Goal: Transaction & Acquisition: Purchase product/service

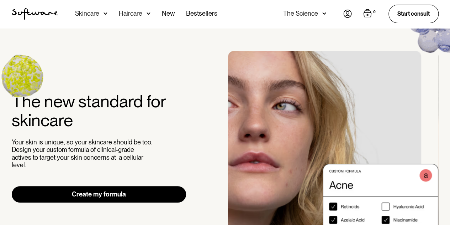
click at [115, 189] on link "Create my formula" at bounding box center [99, 194] width 175 height 16
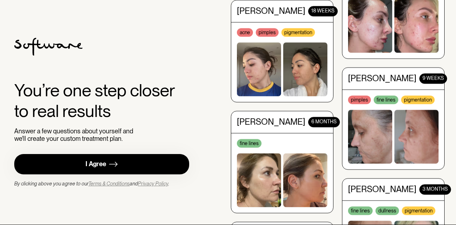
click at [147, 163] on link "I Agree" at bounding box center [101, 164] width 175 height 20
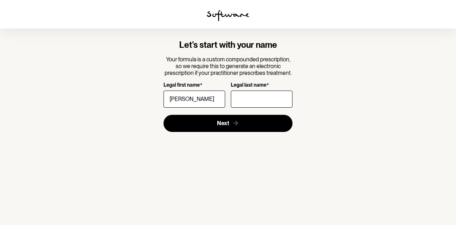
type input "[PERSON_NAME]"
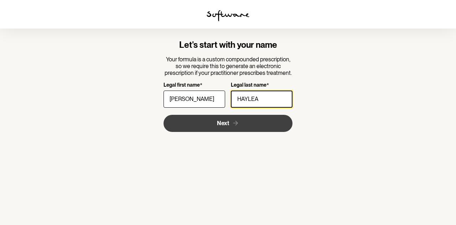
type input "HAYLEA"
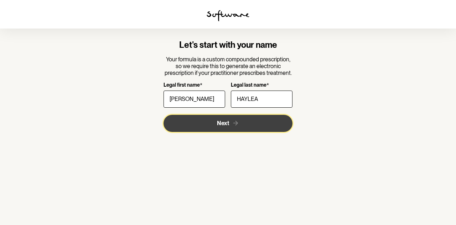
click at [196, 126] on button "Next" at bounding box center [227, 123] width 129 height 17
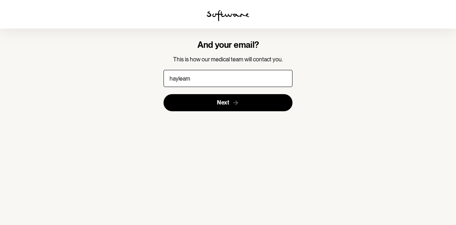
type input "hayleamoore@hotmail.com"
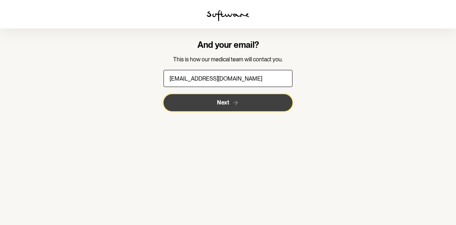
click at [215, 104] on button "Next" at bounding box center [227, 102] width 129 height 17
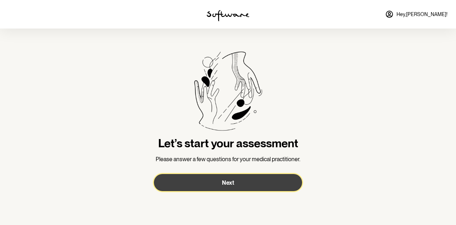
click at [235, 190] on button "Next" at bounding box center [228, 182] width 148 height 17
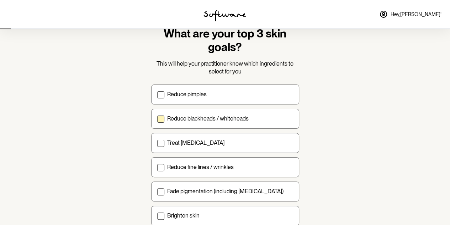
scroll to position [36, 0]
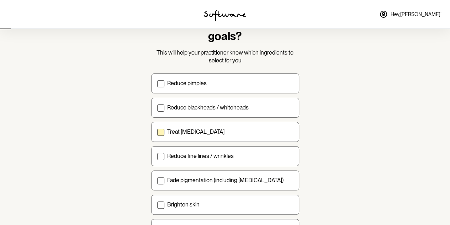
click at [239, 133] on div "Treat acne scarring" at bounding box center [230, 131] width 126 height 7
click at [157, 132] on input "Treat acne scarring" at bounding box center [157, 131] width 0 height 0
checkbox input "true"
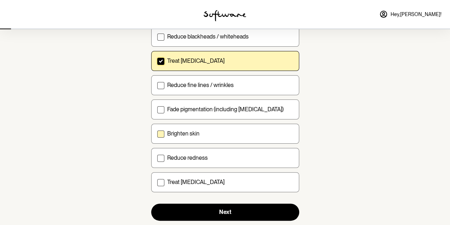
scroll to position [107, 0]
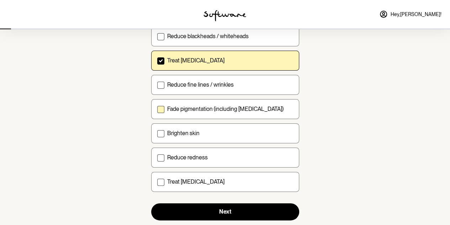
click at [246, 114] on label "Fade pigmentation (including melasma)" at bounding box center [225, 109] width 148 height 20
click at [157, 109] on input "Fade pigmentation (including melasma)" at bounding box center [157, 109] width 0 height 0
checkbox input "true"
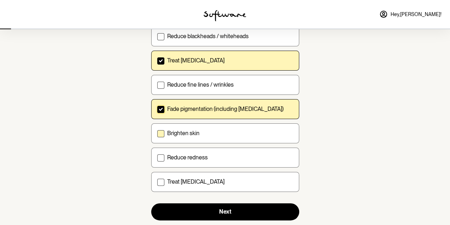
click at [243, 132] on div "Brighten skin" at bounding box center [230, 133] width 126 height 7
click at [157, 133] on input "Brighten skin" at bounding box center [157, 133] width 0 height 0
checkbox input "true"
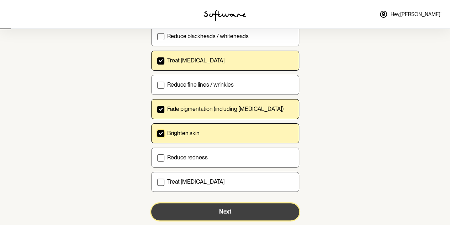
click at [241, 206] on button "Next" at bounding box center [225, 211] width 148 height 17
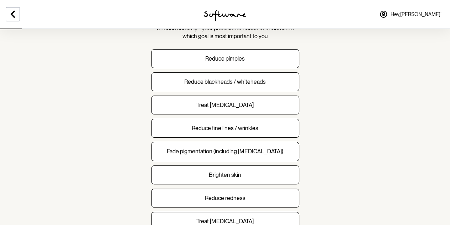
scroll to position [71, 0]
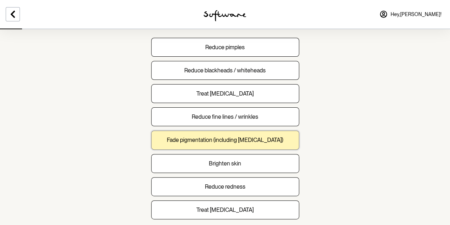
click at [282, 144] on button "Fade pigmentation (including melasma)" at bounding box center [225, 139] width 148 height 19
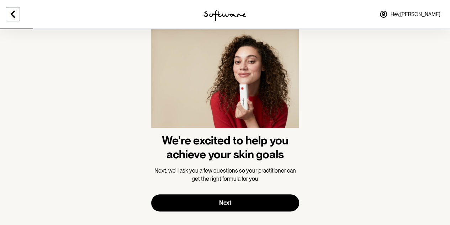
scroll to position [31, 0]
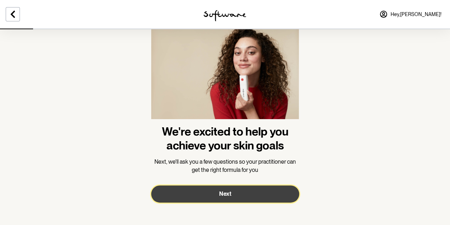
click at [251, 189] on button "Next" at bounding box center [225, 193] width 148 height 17
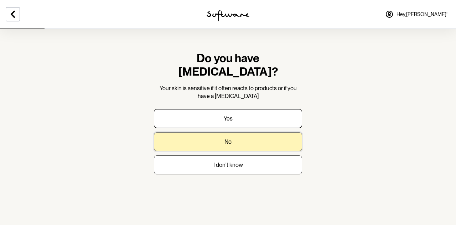
click at [247, 132] on button "No" at bounding box center [228, 141] width 148 height 19
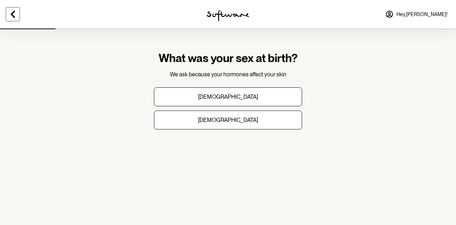
click at [15, 13] on icon at bounding box center [13, 14] width 9 height 9
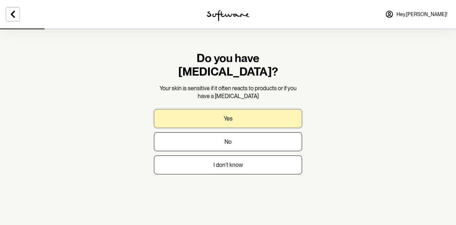
click at [220, 111] on button "Yes" at bounding box center [228, 118] width 148 height 19
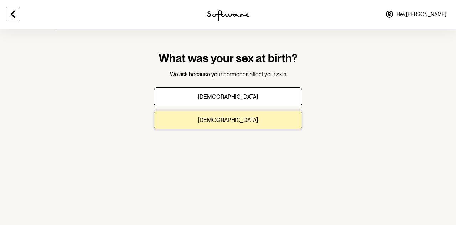
click at [272, 119] on button "Female" at bounding box center [228, 119] width 148 height 19
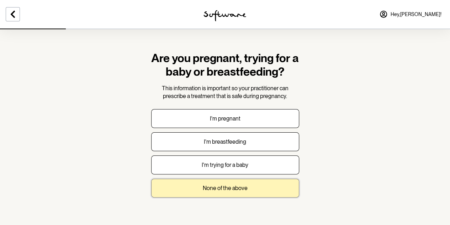
click at [287, 189] on button "None of the above" at bounding box center [225, 187] width 148 height 19
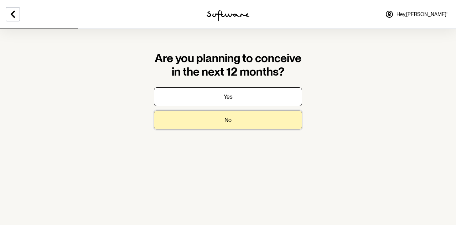
click at [287, 124] on button "No" at bounding box center [228, 119] width 148 height 19
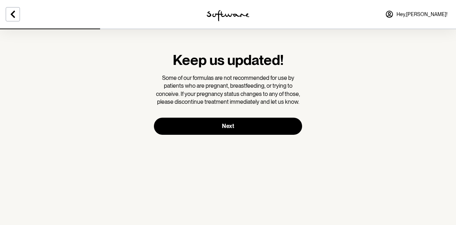
click at [298, 119] on form "Keep us updated! Some of our formulas are not recommended for use by patients w…" at bounding box center [228, 92] width 148 height 83
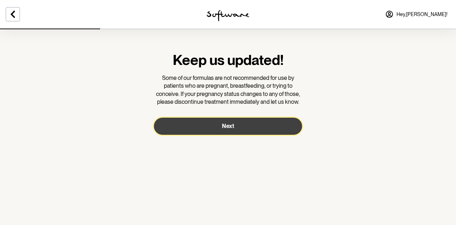
click at [274, 124] on button "Next" at bounding box center [228, 126] width 148 height 17
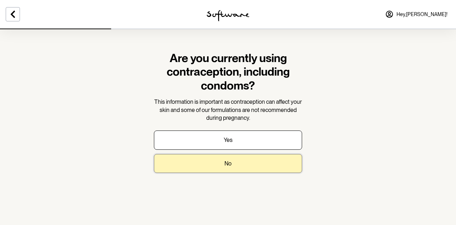
click at [274, 161] on button "No" at bounding box center [228, 163] width 148 height 19
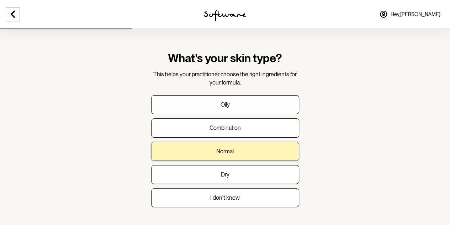
click at [281, 151] on button "Normal" at bounding box center [225, 151] width 148 height 19
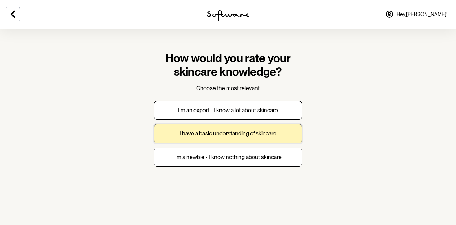
click at [289, 140] on button "I have a basic understanding of skincare" at bounding box center [228, 133] width 148 height 19
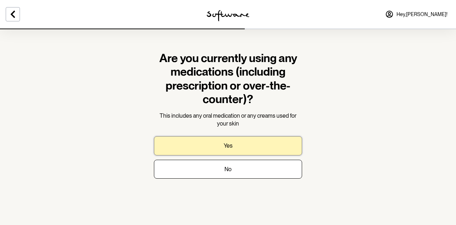
click at [279, 147] on button "Yes" at bounding box center [228, 145] width 148 height 19
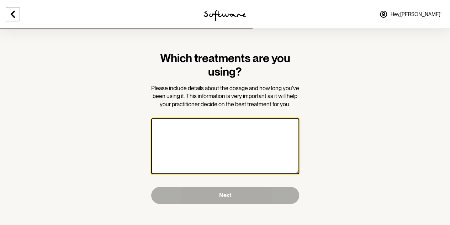
click at [279, 142] on textarea at bounding box center [225, 146] width 148 height 56
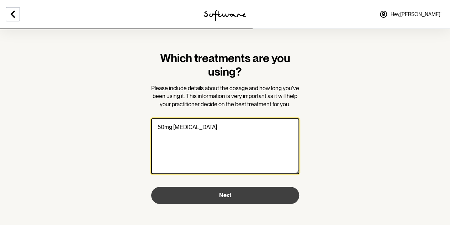
type textarea "50mg zoloft"
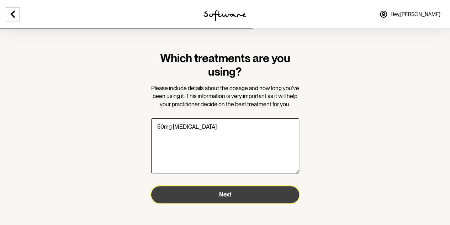
click at [245, 195] on button "Next" at bounding box center [225, 194] width 148 height 17
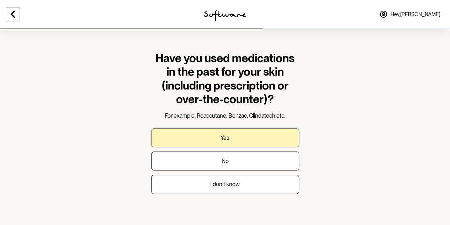
click at [240, 136] on button "Yes" at bounding box center [225, 137] width 148 height 19
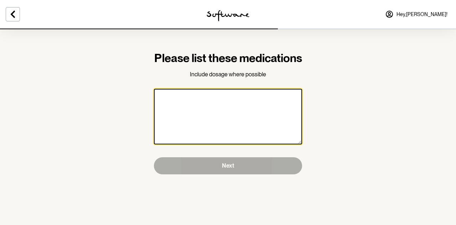
click at [240, 136] on textarea at bounding box center [228, 117] width 148 height 56
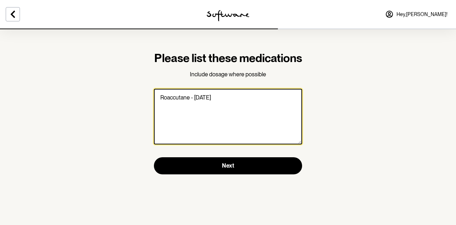
click at [199, 110] on textarea "Roaccutane - 10 years ago" at bounding box center [228, 117] width 148 height 56
paste textarea "HYDROQUINONE"
click at [224, 111] on textarea "Roaccutane - 15 years agoHYDROQUINONE" at bounding box center [228, 117] width 148 height 56
click at [247, 114] on textarea "Roaccutane - 15 years ago HYDROQUINONE" at bounding box center [228, 117] width 148 height 56
click at [237, 117] on textarea "Roaccutane - 15 years ago HYDROQUINONE" at bounding box center [228, 117] width 148 height 56
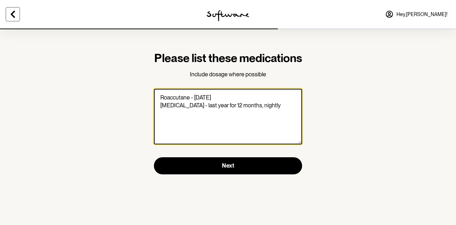
type textarea "Roaccutane - 15 years ago HYDROQUINONE - last year for 12 months, nightly"
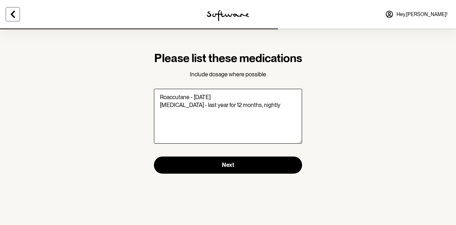
click at [9, 14] on icon at bounding box center [13, 14] width 9 height 9
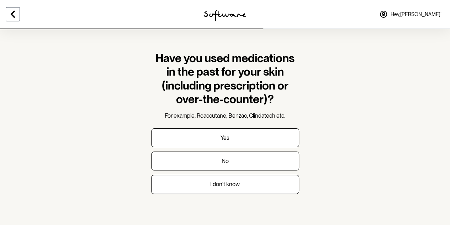
click at [9, 14] on icon at bounding box center [13, 14] width 9 height 9
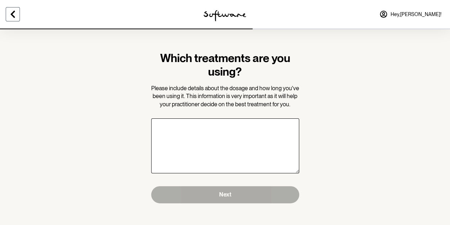
click at [9, 14] on icon at bounding box center [13, 14] width 9 height 9
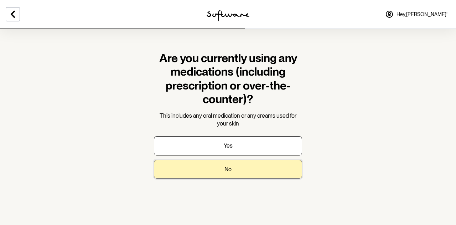
click at [199, 173] on button "No" at bounding box center [228, 169] width 148 height 19
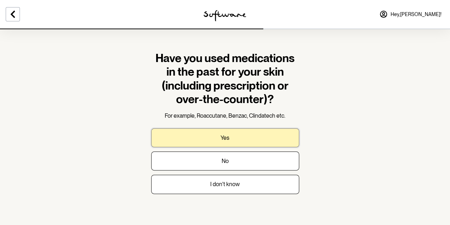
click at [204, 143] on button "Yes" at bounding box center [225, 137] width 148 height 19
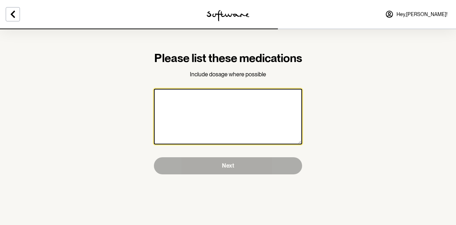
click at [204, 143] on textarea at bounding box center [228, 117] width 148 height 56
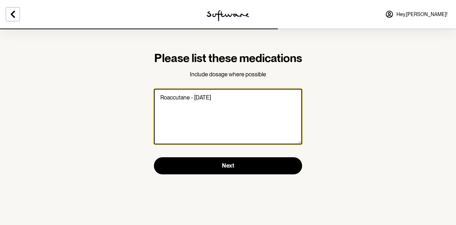
paste textarea "HYDROQUINONE"
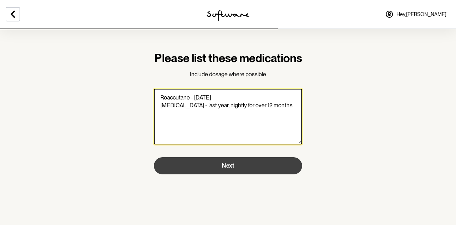
type textarea "Roaccutane - 15 years ago HYDROQUINONE - last year, nightly for over 12 months"
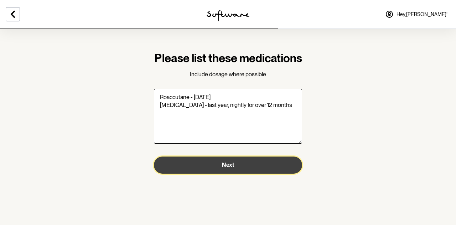
click at [223, 168] on span "Next" at bounding box center [228, 164] width 12 height 7
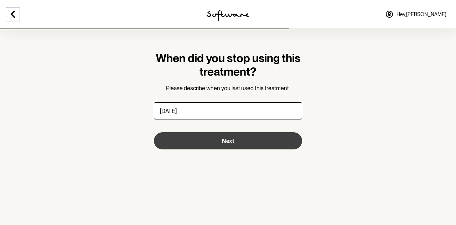
type input "FEB 2025"
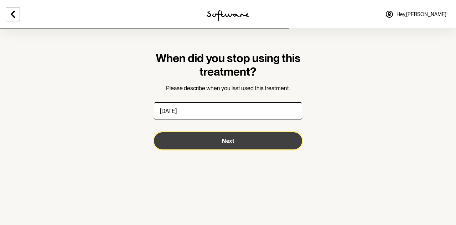
click at [246, 142] on button "Next" at bounding box center [228, 140] width 148 height 17
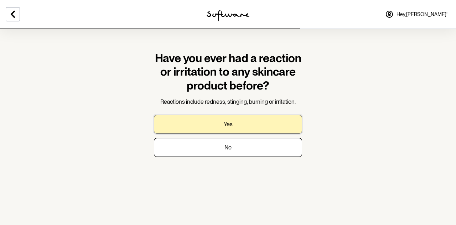
click at [230, 128] on button "Yes" at bounding box center [228, 124] width 148 height 19
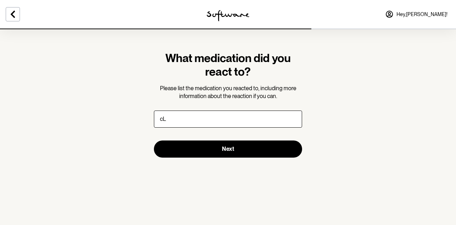
type input "c"
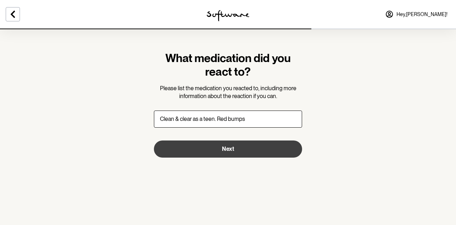
type input "Clean & clear as a teen. Red bumps"
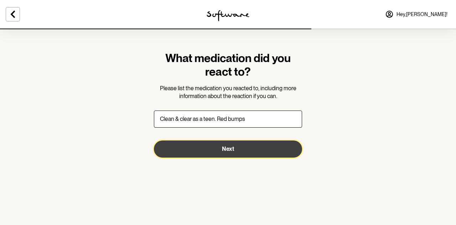
click at [223, 149] on span "Next" at bounding box center [228, 148] width 12 height 7
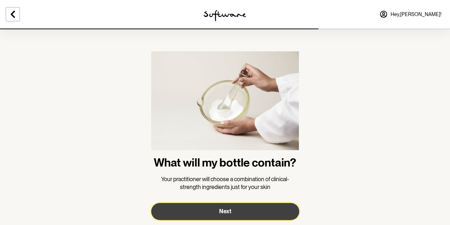
click at [218, 210] on button "Next" at bounding box center [225, 211] width 148 height 17
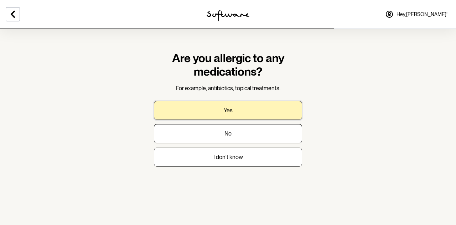
click at [254, 115] on button "Yes" at bounding box center [228, 110] width 148 height 19
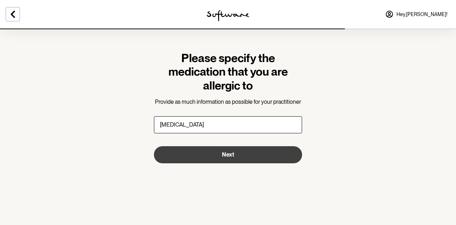
type input "Codeine"
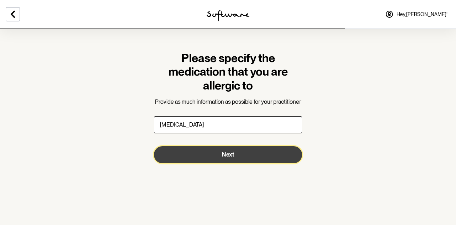
click at [265, 158] on button "Next" at bounding box center [228, 154] width 148 height 17
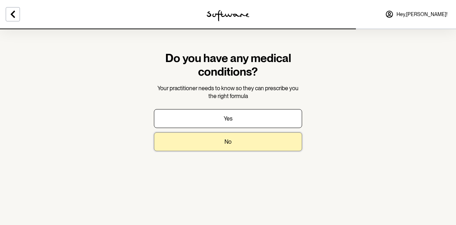
click at [263, 144] on button "No" at bounding box center [228, 141] width 148 height 19
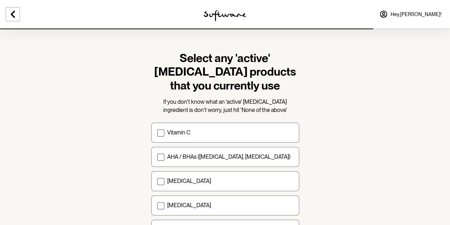
scroll to position [36, 0]
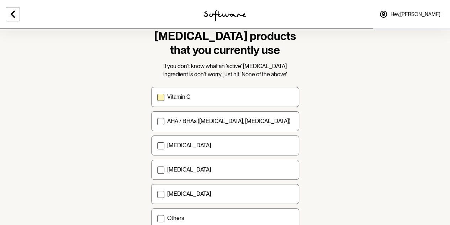
click at [212, 94] on div "Vitamin C" at bounding box center [230, 96] width 126 height 7
click at [157, 97] on input "Vitamin C" at bounding box center [157, 97] width 0 height 0
checkbox input "true"
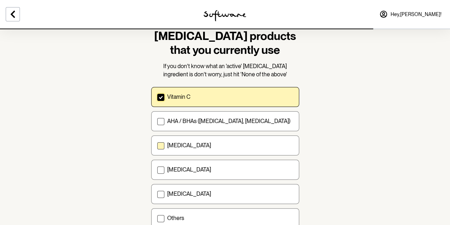
click at [189, 148] on label "Retinol" at bounding box center [225, 145] width 148 height 20
click at [157, 146] on input "Retinol" at bounding box center [157, 145] width 0 height 0
checkbox input "true"
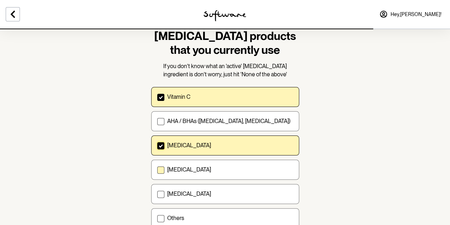
click at [186, 171] on p "Niacinamide" at bounding box center [189, 169] width 44 height 7
click at [157, 170] on input "Niacinamide" at bounding box center [157, 169] width 0 height 0
checkbox input "true"
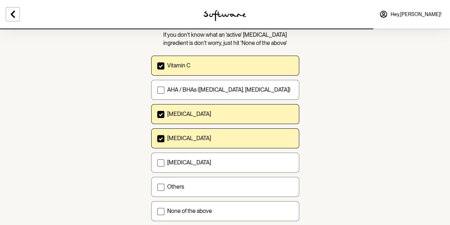
scroll to position [107, 0]
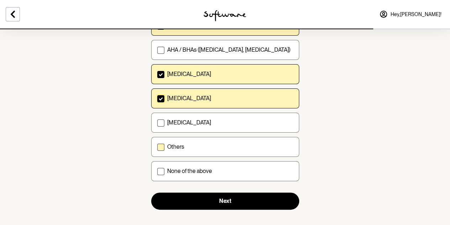
click at [244, 147] on div "Others" at bounding box center [230, 146] width 126 height 7
click at [157, 147] on input "Others" at bounding box center [157, 147] width 0 height 0
checkbox input "true"
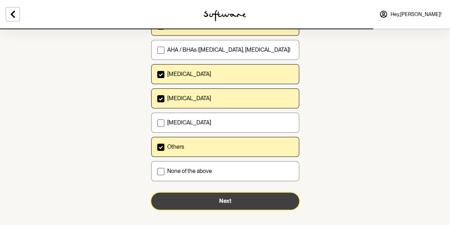
click at [221, 198] on span "Next" at bounding box center [225, 200] width 12 height 7
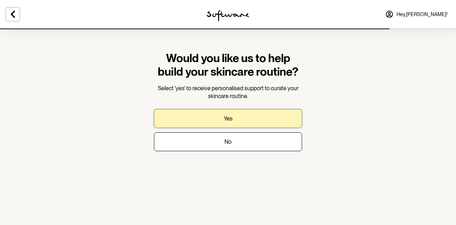
click at [232, 119] on p "Yes" at bounding box center [228, 118] width 9 height 7
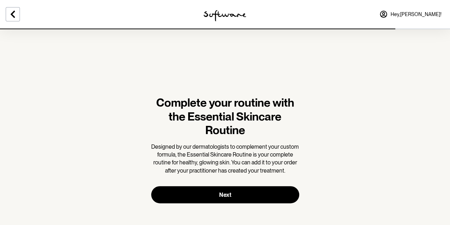
scroll to position [61, 0]
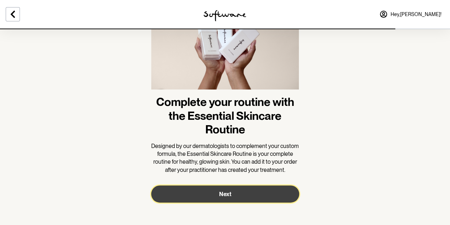
click at [264, 190] on button "Next" at bounding box center [225, 193] width 148 height 17
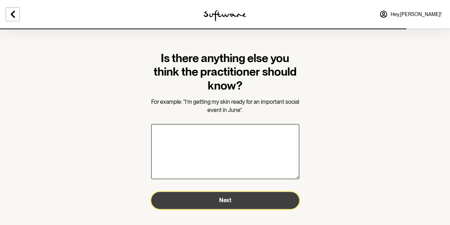
click at [259, 199] on button "Next" at bounding box center [225, 200] width 148 height 17
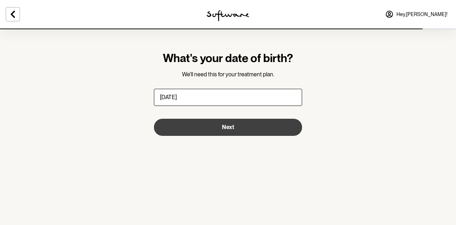
type input "30/06/1988"
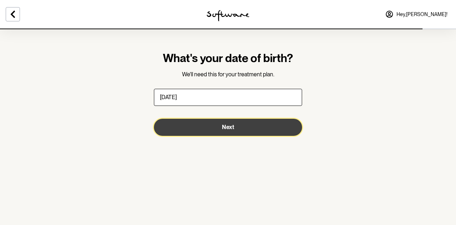
click at [251, 127] on button "Next" at bounding box center [228, 127] width 148 height 17
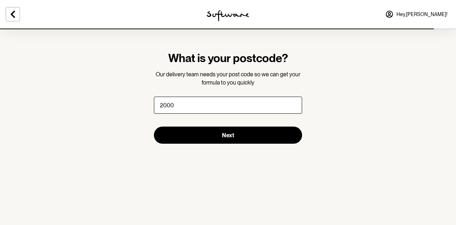
type input "2000"
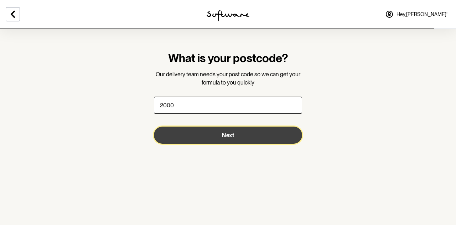
click at [243, 130] on button "Next" at bounding box center [228, 134] width 148 height 17
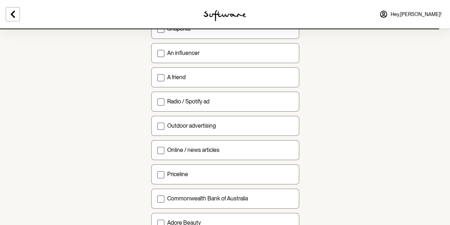
scroll to position [249, 0]
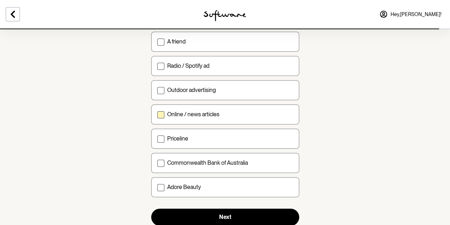
click at [216, 116] on label "Online / news articles" at bounding box center [225, 114] width 148 height 20
click at [157, 114] on input "Online / news articles" at bounding box center [157, 114] width 0 height 0
checkbox input "true"
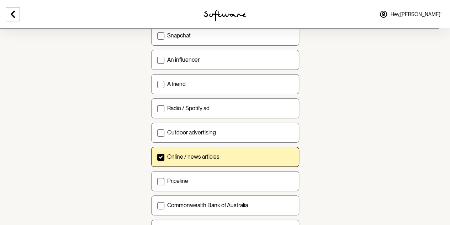
scroll to position [269, 0]
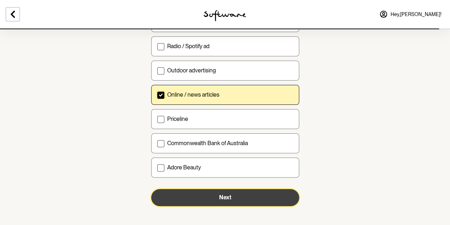
click at [216, 191] on button "Next" at bounding box center [225, 197] width 148 height 17
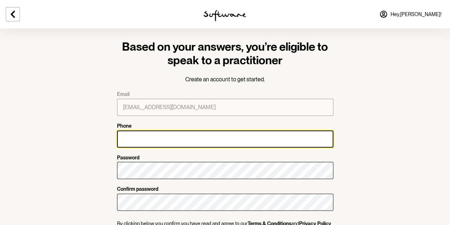
click at [156, 140] on input "Phone" at bounding box center [225, 138] width 216 height 17
type input "0421722331"
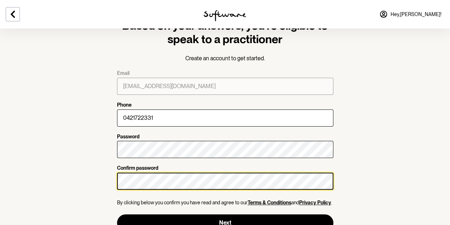
scroll to position [38, 0]
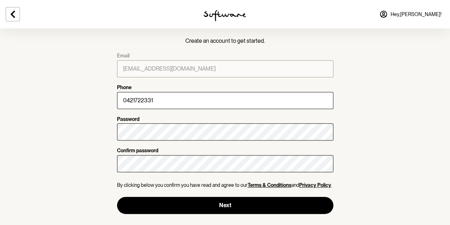
click at [128, 183] on p "By clicking below you confirm you have read and agree to our Terms & Conditions…" at bounding box center [225, 185] width 216 height 6
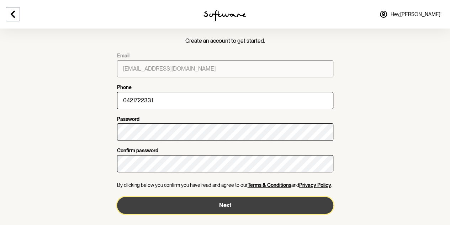
click at [235, 203] on button "Next" at bounding box center [225, 205] width 216 height 17
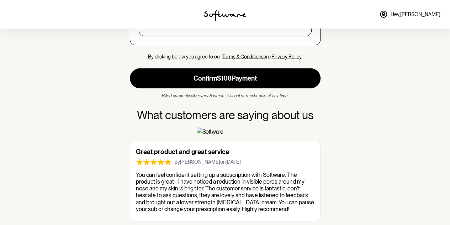
scroll to position [748, 0]
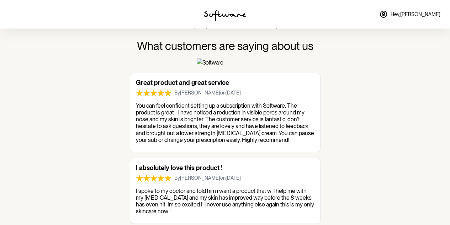
drag, startPoint x: 219, startPoint y: 17, endPoint x: 359, endPoint y: 94, distance: 159.5
drag, startPoint x: 223, startPoint y: 19, endPoint x: 39, endPoint y: 85, distance: 195.3
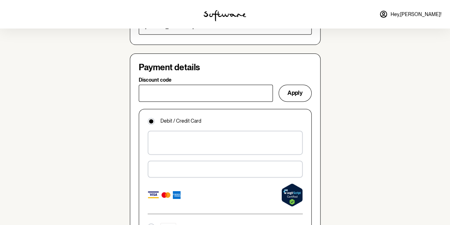
scroll to position [685, 0]
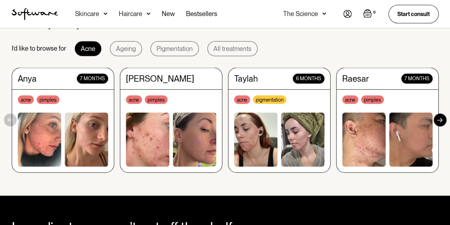
scroll to position [677, 0]
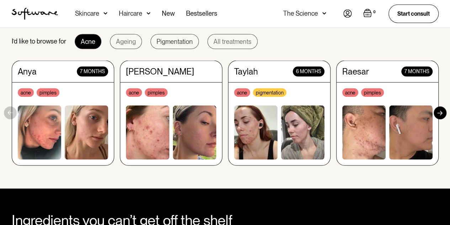
click at [178, 42] on div "Pigmentation" at bounding box center [175, 41] width 36 height 7
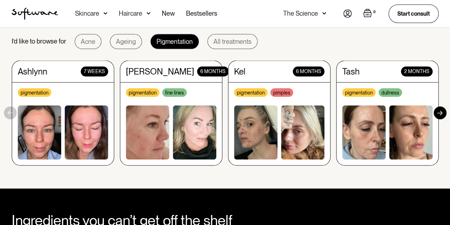
click at [57, 139] on img at bounding box center [39, 132] width 43 height 54
click at [99, 143] on img at bounding box center [86, 132] width 43 height 54
click at [37, 72] on div "Ashlynn" at bounding box center [33, 72] width 30 height 10
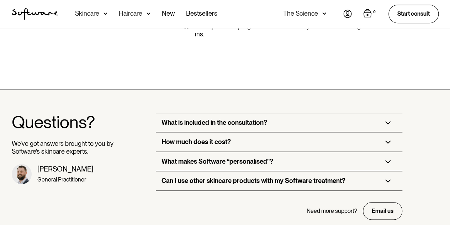
scroll to position [1709, 0]
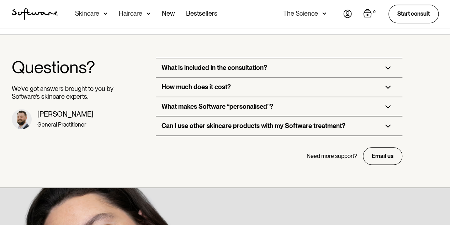
click at [314, 77] on div "What is included in the consultation?" at bounding box center [279, 67] width 247 height 19
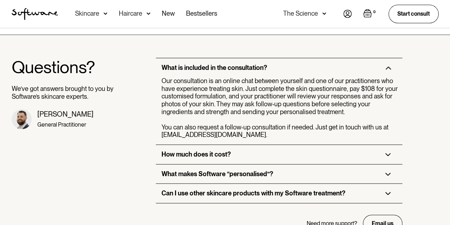
click at [314, 77] on div "What is included in the consultation?" at bounding box center [279, 67] width 247 height 19
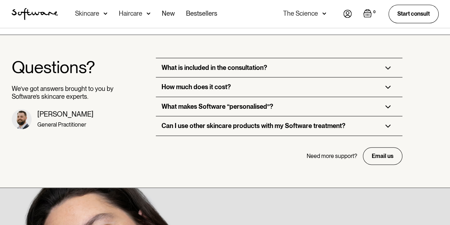
click at [298, 96] on div "How much does it cost?" at bounding box center [279, 86] width 247 height 19
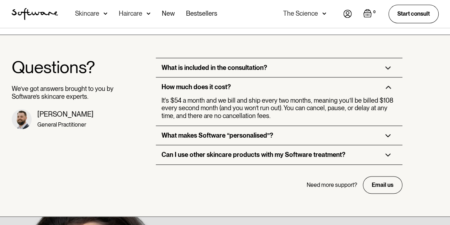
click at [298, 96] on div "How much does it cost?" at bounding box center [279, 86] width 247 height 19
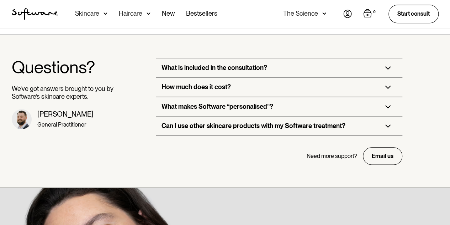
click at [283, 116] on div "What makes Software “personalised”?" at bounding box center [279, 106] width 247 height 19
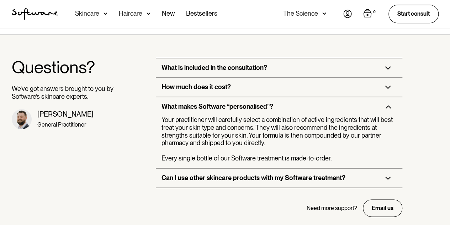
click at [283, 116] on div "What makes Software “personalised”?" at bounding box center [279, 106] width 247 height 19
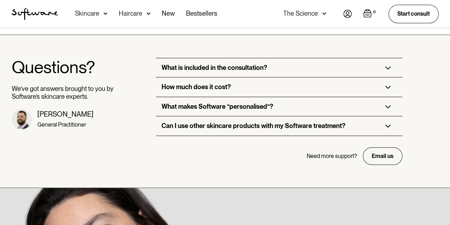
click at [262, 130] on div "Can I use other skincare products with my Software treatment?" at bounding box center [254, 126] width 184 height 8
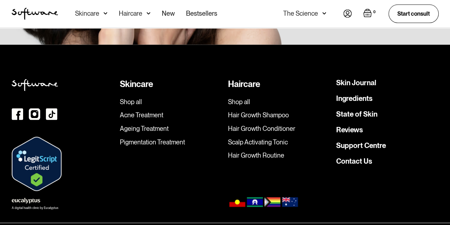
scroll to position [2109, 0]
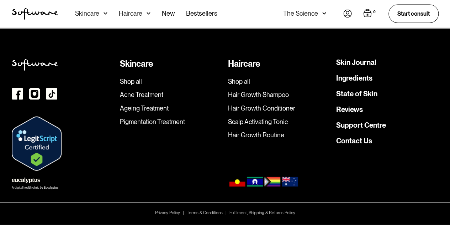
click at [139, 121] on link "Pigmentation Treatment" at bounding box center [171, 122] width 103 height 8
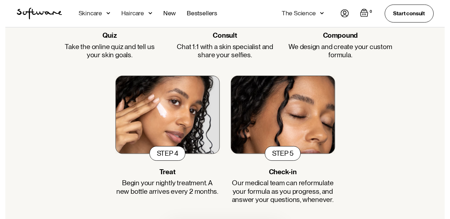
scroll to position [1040, 0]
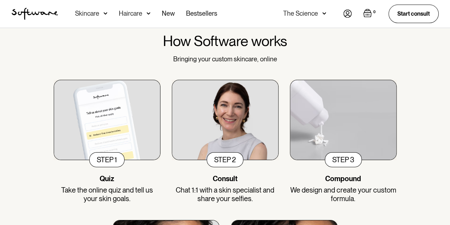
click at [105, 14] on img at bounding box center [106, 13] width 4 height 7
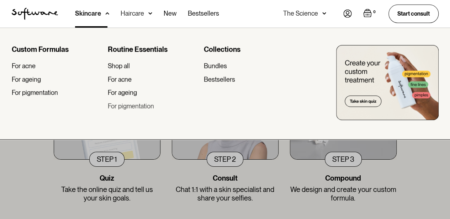
click at [115, 104] on div "For pigmentation" at bounding box center [131, 107] width 46 height 8
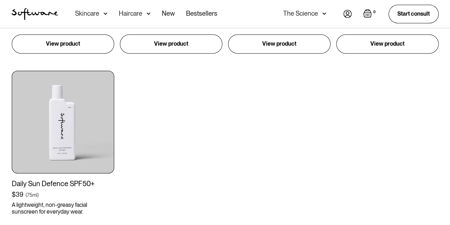
scroll to position [427, 0]
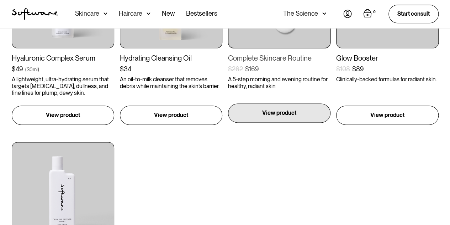
click at [286, 118] on div "View product" at bounding box center [279, 112] width 103 height 19
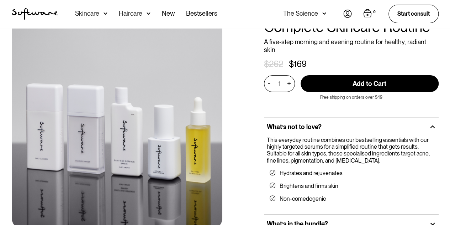
scroll to position [71, 0]
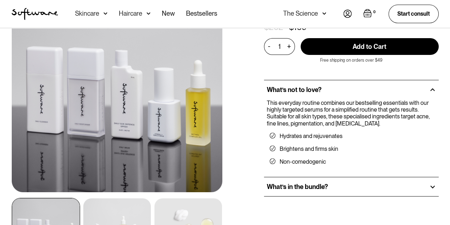
click at [424, 177] on div "What’s in the bundle?" at bounding box center [351, 186] width 175 height 19
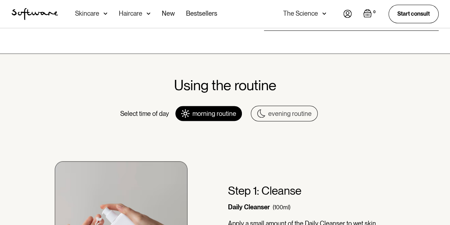
scroll to position [463, 0]
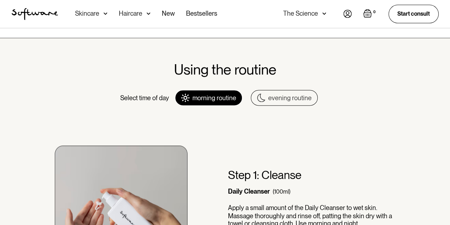
drag, startPoint x: 292, startPoint y: 89, endPoint x: 306, endPoint y: 101, distance: 18.9
click at [292, 94] on div "evening routine" at bounding box center [289, 98] width 43 height 8
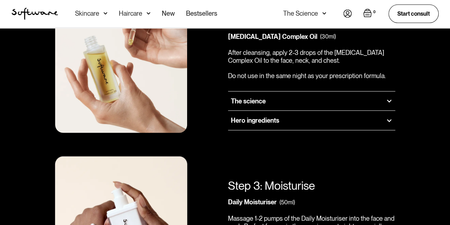
scroll to position [783, 0]
